Goal: Task Accomplishment & Management: Manage account settings

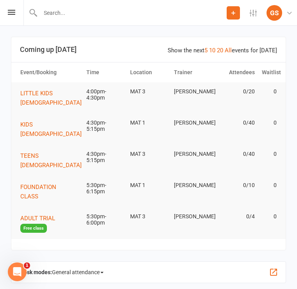
click at [277, 11] on div "GS" at bounding box center [274, 13] width 16 height 16
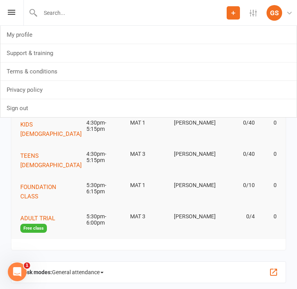
click at [237, 11] on button "Add" at bounding box center [233, 12] width 13 height 13
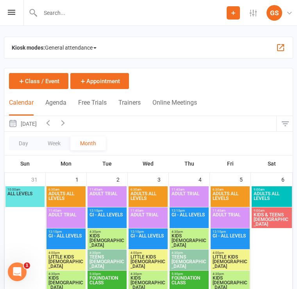
click at [66, 191] on span "6:30am - 7:30am" at bounding box center [66, 190] width 36 height 4
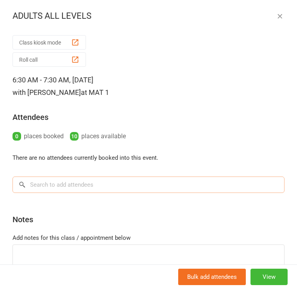
click at [50, 188] on input "search" at bounding box center [148, 185] width 272 height 16
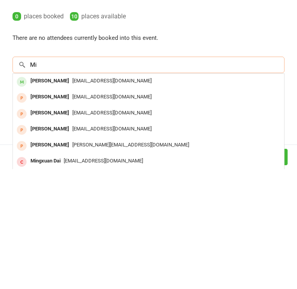
type input "M"
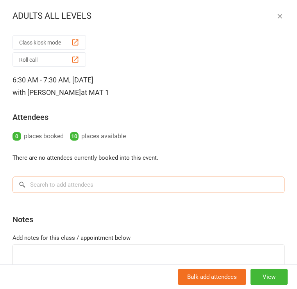
scroll to position [0, 1]
